Goal: Check status: Check status

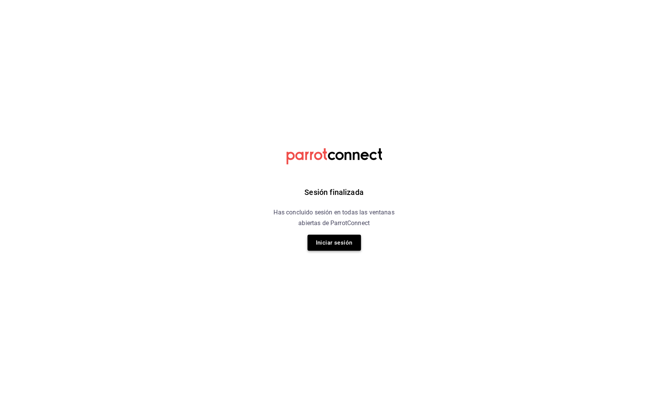
click at [343, 245] on button "Iniciar sesión" at bounding box center [333, 242] width 53 height 16
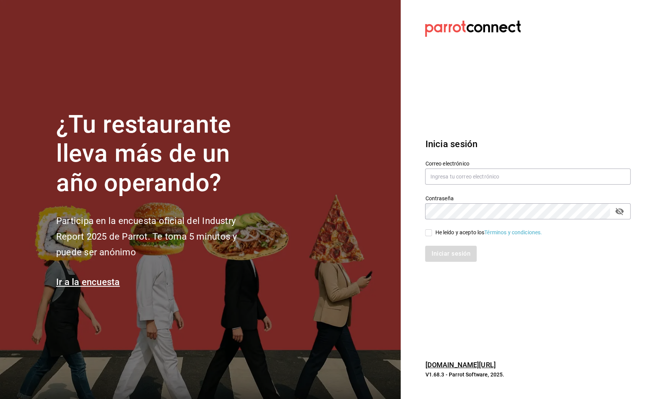
click at [428, 230] on input "He leído y acepto los Términos y condiciones." at bounding box center [428, 232] width 7 height 7
checkbox input "true"
click at [438, 263] on div "Inicia sesión Correo electrónico Contraseña Contraseña He leído y acepto los Té…" at bounding box center [527, 199] width 205 height 143
click at [440, 257] on button "Iniciar sesión" at bounding box center [451, 253] width 52 height 16
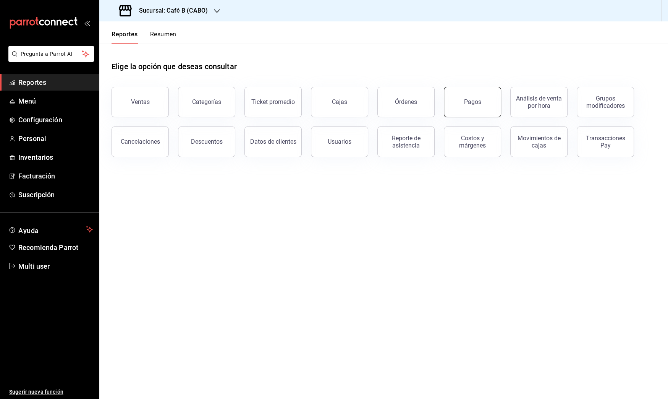
click at [494, 115] on button "Pagos" at bounding box center [472, 102] width 57 height 31
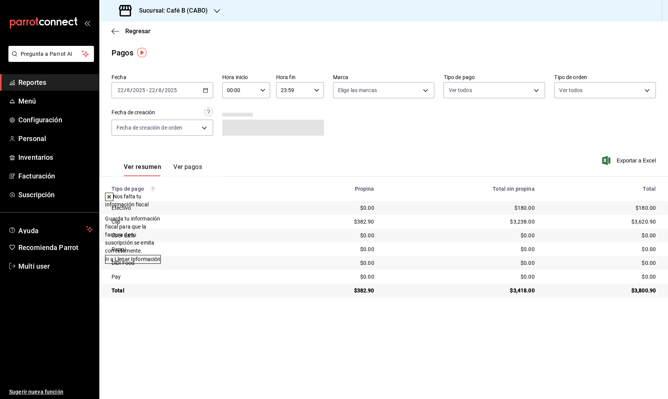
click at [200, 85] on div "[DATE] [DATE] - [DATE] [DATE]" at bounding box center [162, 90] width 102 height 16
click at [154, 173] on li "Año actual" at bounding box center [147, 181] width 71 height 17
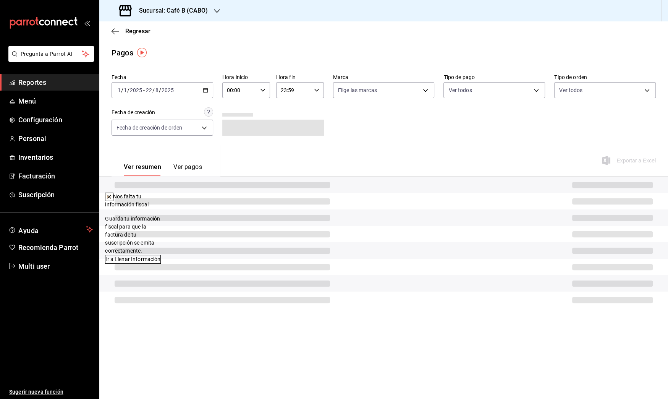
click at [202, 89] on div "[DATE] [DATE] - [DATE] [DATE]" at bounding box center [162, 90] width 102 height 16
click at [112, 195] on icon at bounding box center [109, 197] width 6 height 6
click at [189, 89] on div "[DATE] [DATE] - [DATE] [DATE]" at bounding box center [162, 90] width 102 height 16
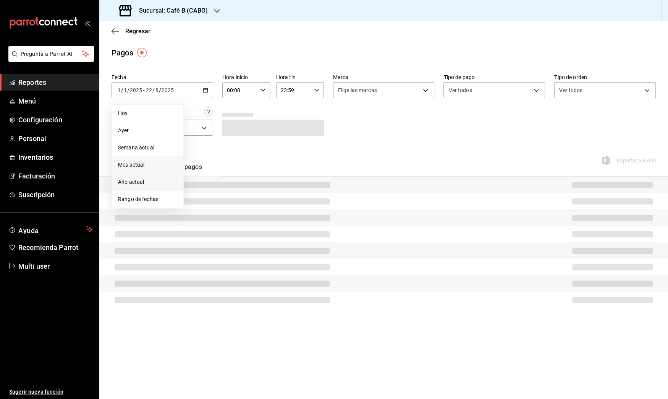
click at [152, 165] on span "Mes actual" at bounding box center [147, 165] width 59 height 8
click at [200, 90] on div "[DATE] [DATE] - [DATE] [DATE]" at bounding box center [162, 90] width 102 height 16
click at [147, 197] on span "Rango de fechas" at bounding box center [147, 199] width 59 height 8
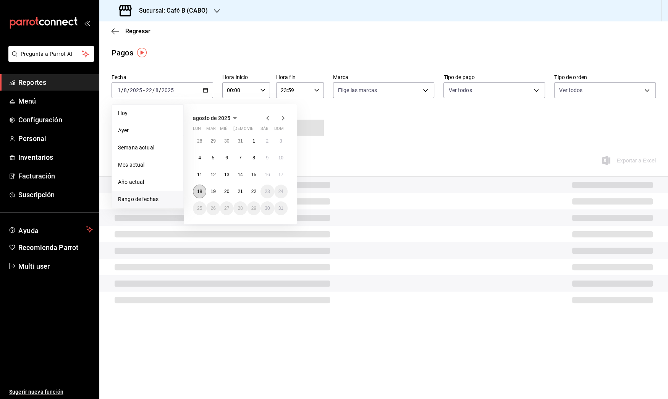
click at [200, 189] on abbr "18" at bounding box center [199, 191] width 5 height 5
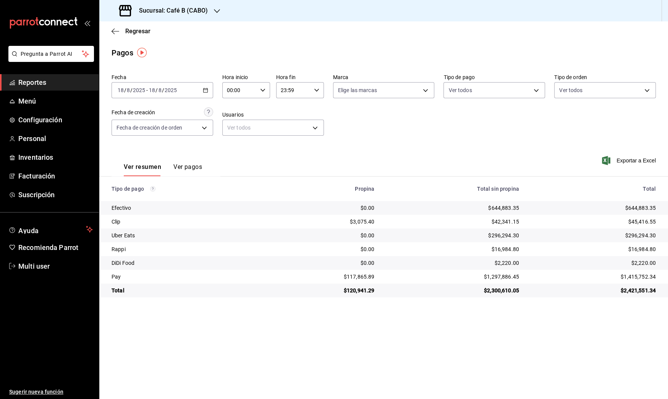
click at [197, 89] on div "[DATE] [DATE] - [DATE] [DATE]" at bounding box center [162, 90] width 102 height 16
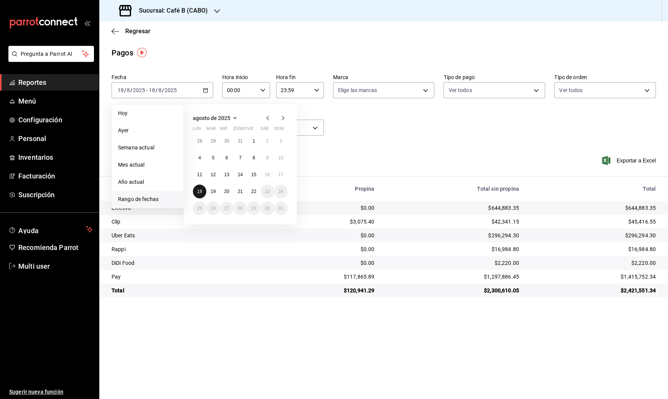
click at [200, 191] on abbr "18" at bounding box center [199, 191] width 5 height 5
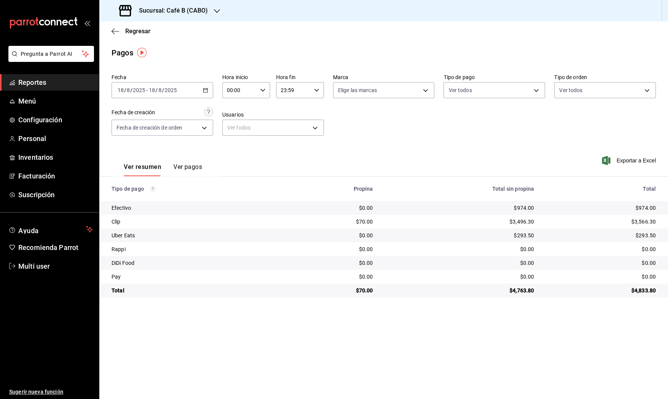
click at [204, 89] on icon "button" at bounding box center [205, 89] width 5 height 5
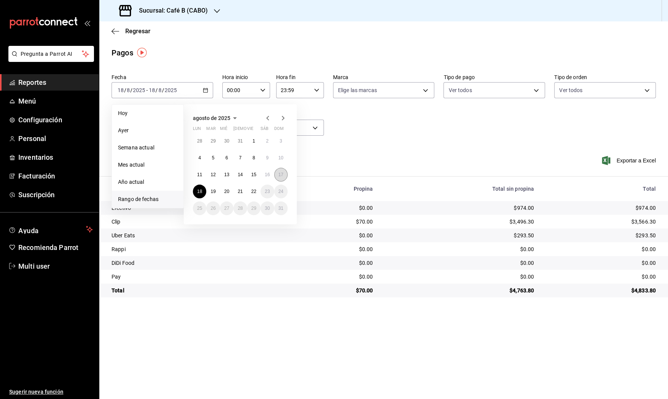
click at [284, 174] on button "17" at bounding box center [280, 175] width 13 height 14
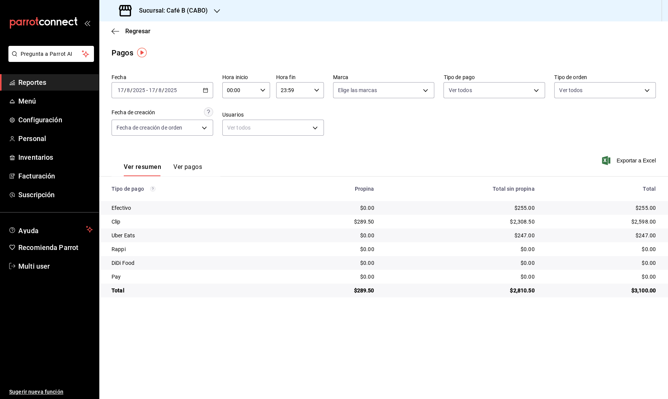
click at [174, 89] on input "2025" at bounding box center [170, 90] width 13 height 6
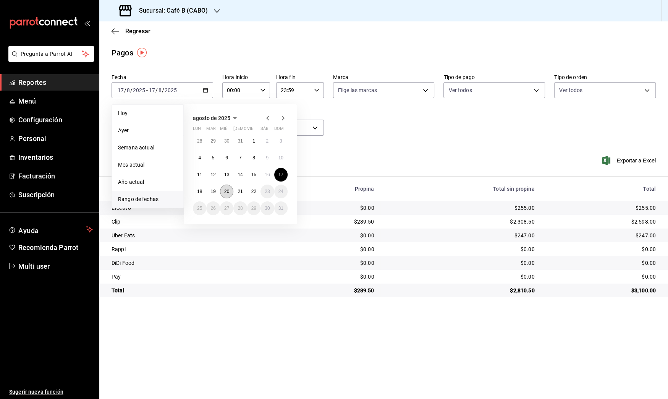
click at [226, 192] on abbr "20" at bounding box center [226, 191] width 5 height 5
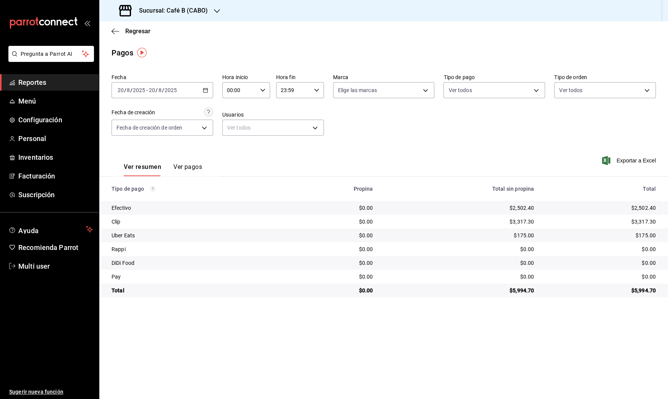
click at [190, 87] on div "[DATE] [DATE] - [DATE] [DATE]" at bounding box center [162, 90] width 102 height 16
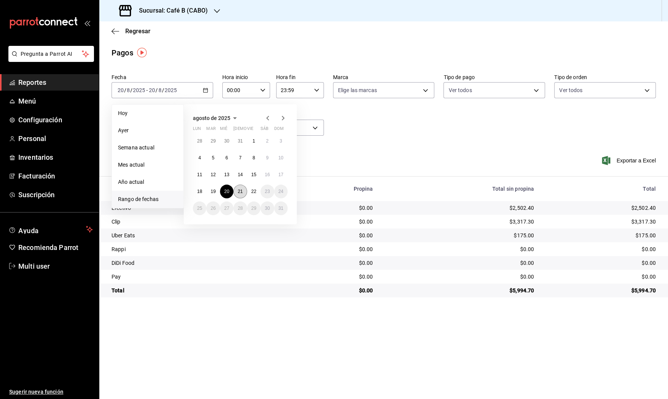
click at [238, 192] on abbr "21" at bounding box center [239, 191] width 5 height 5
